Goal: Check status: Check status

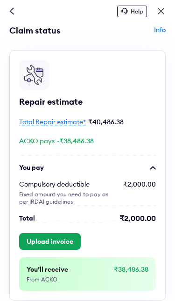
scroll to position [1, 0]
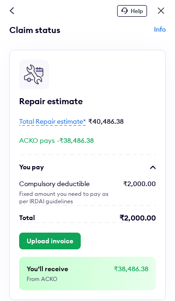
click at [67, 121] on span "Total Repair estimate*" at bounding box center [52, 121] width 67 height 8
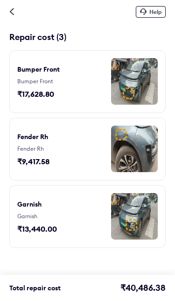
click at [14, 7] on div "Help" at bounding box center [87, 11] width 175 height 23
click at [16, 9] on div "Help" at bounding box center [87, 11] width 175 height 23
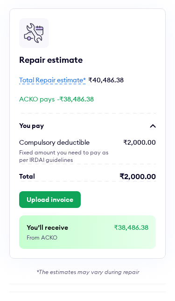
scroll to position [42, 0]
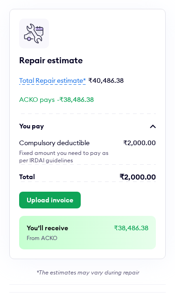
click at [59, 84] on span "Total Repair estimate*" at bounding box center [52, 80] width 67 height 8
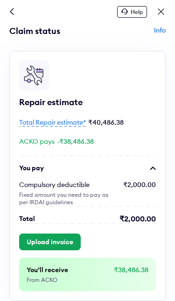
click at [54, 121] on span "Total Repair estimate*" at bounding box center [52, 122] width 67 height 8
